Goal: Information Seeking & Learning: Learn about a topic

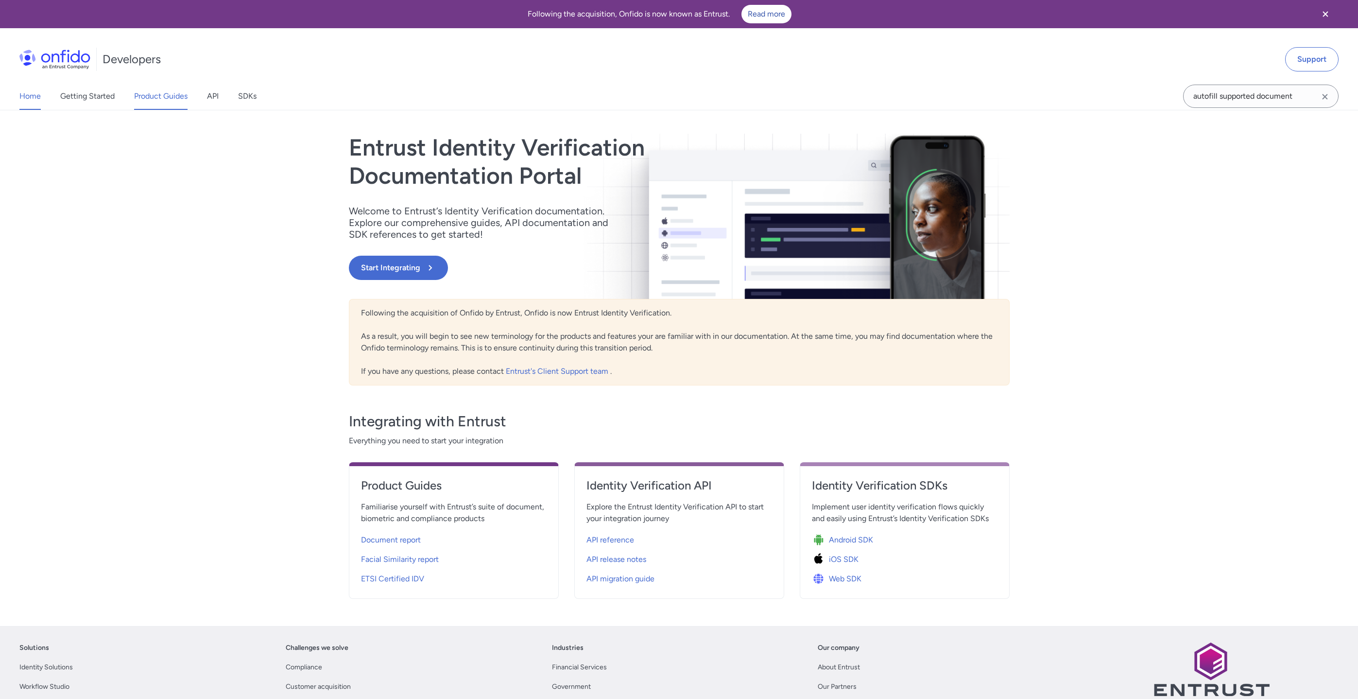
click at [183, 99] on link "Product Guides" at bounding box center [160, 96] width 53 height 27
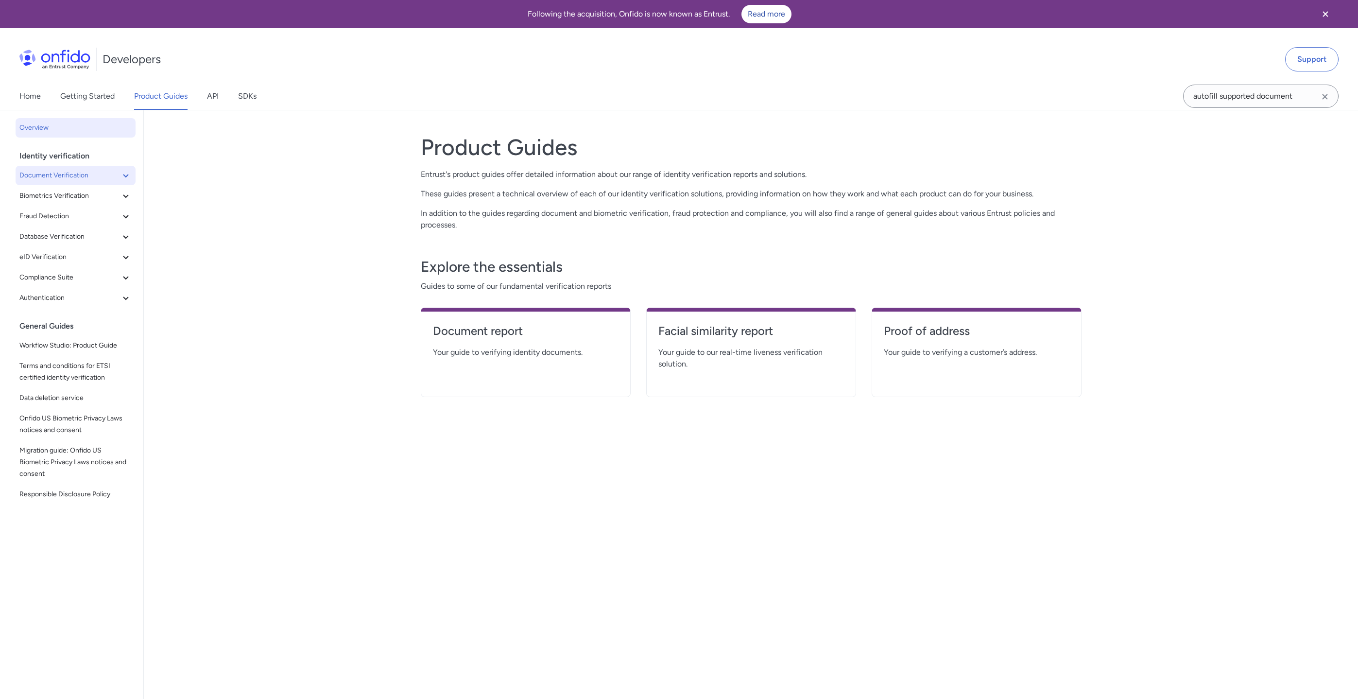
click at [112, 181] on button "Document Verification" at bounding box center [76, 175] width 120 height 19
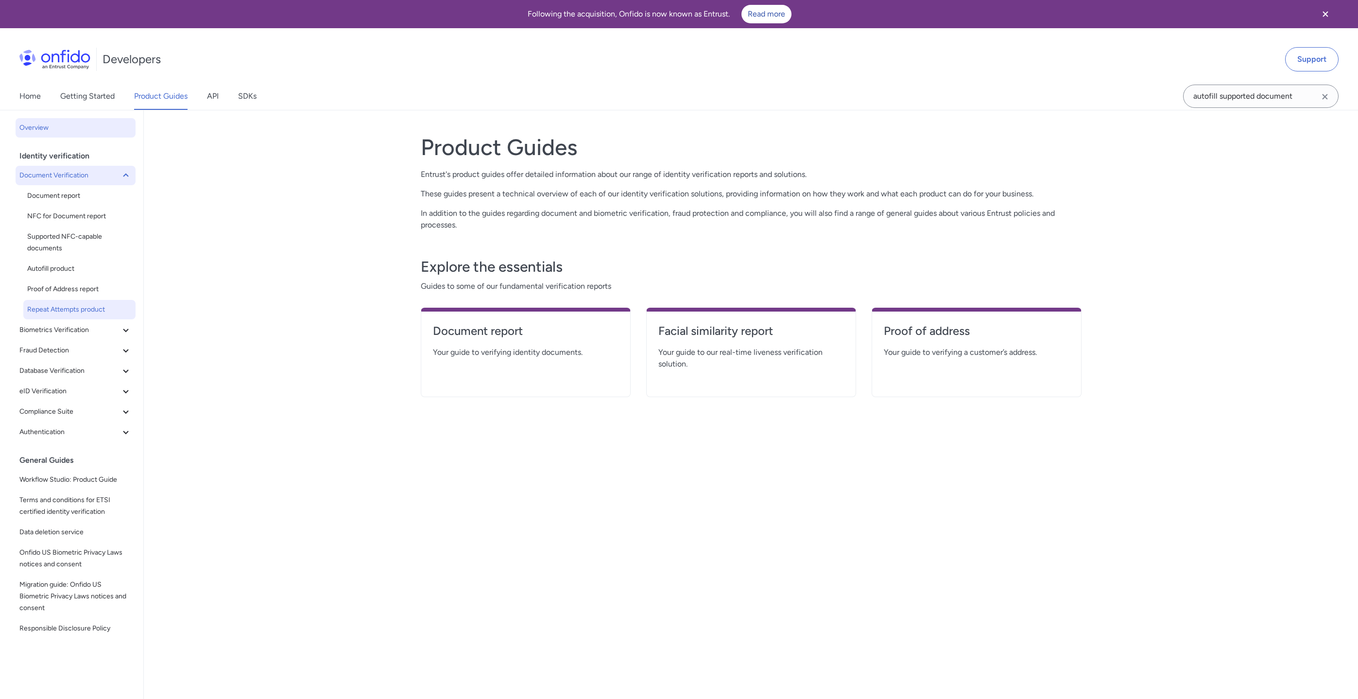
click at [87, 316] on link "Repeat Attempts product" at bounding box center [79, 309] width 112 height 19
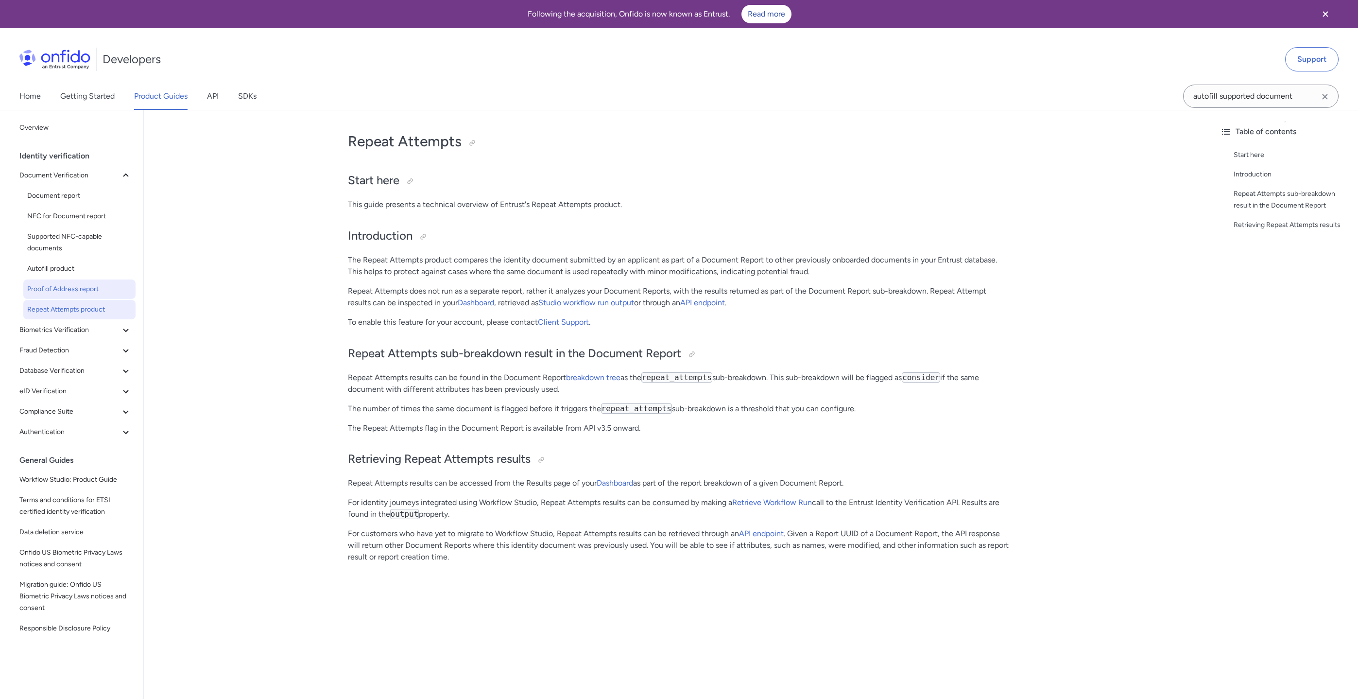
click at [38, 281] on link "Proof of Address report" at bounding box center [79, 288] width 112 height 19
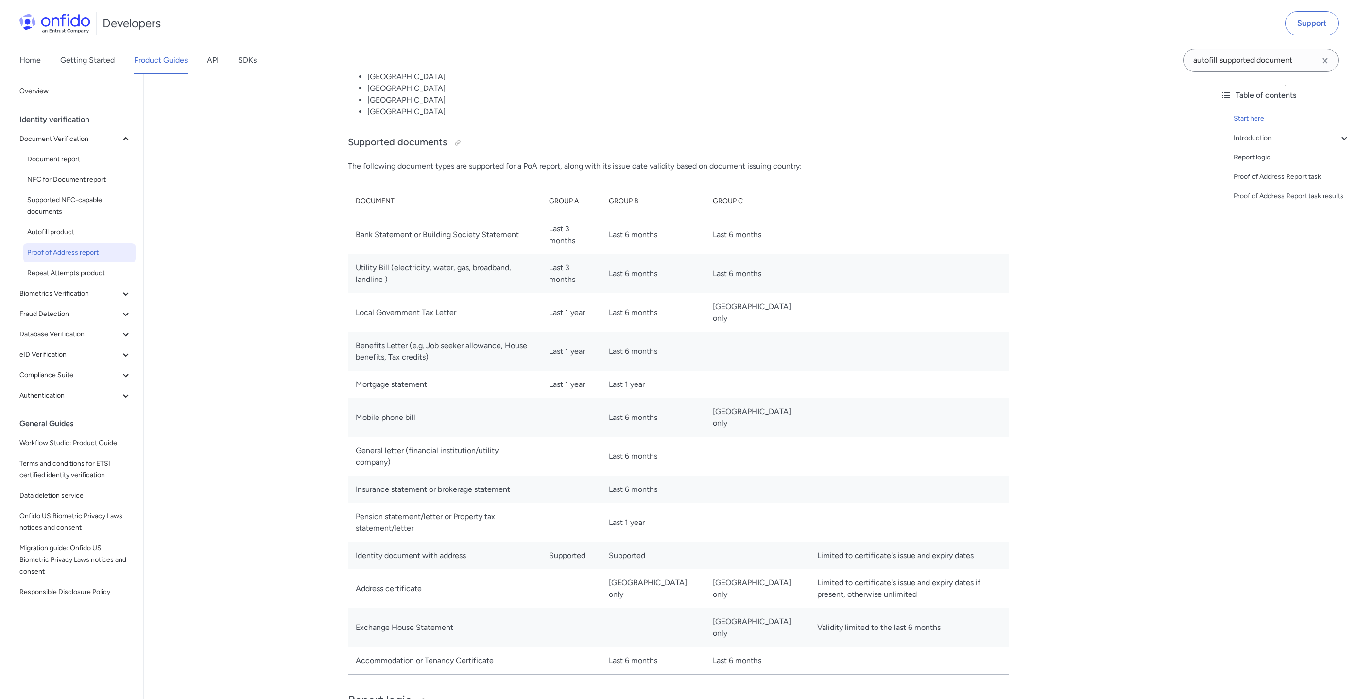
scroll to position [1036, 0]
